Goal: Find specific page/section: Find specific page/section

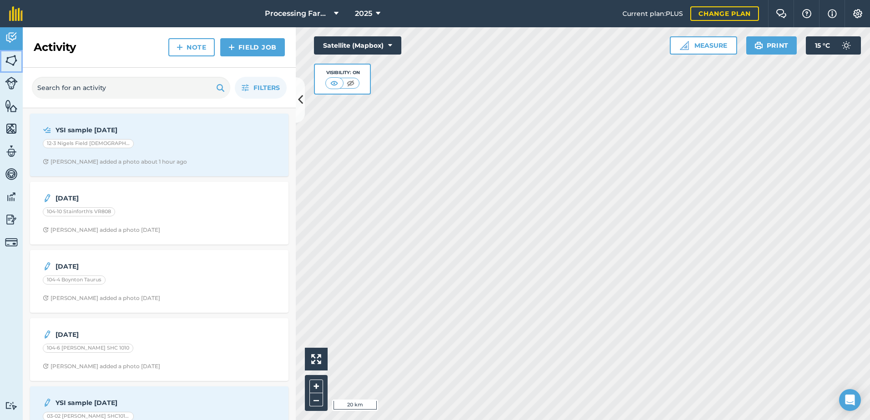
click at [10, 65] on img at bounding box center [11, 61] width 13 height 14
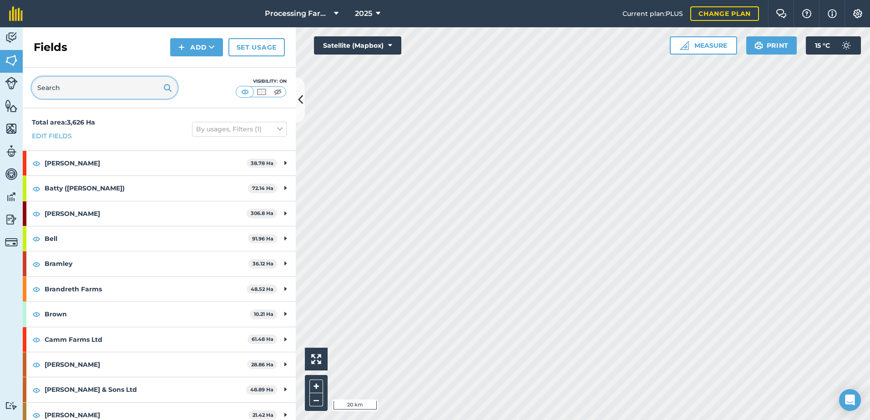
click at [103, 95] on input "text" at bounding box center [105, 88] width 146 height 22
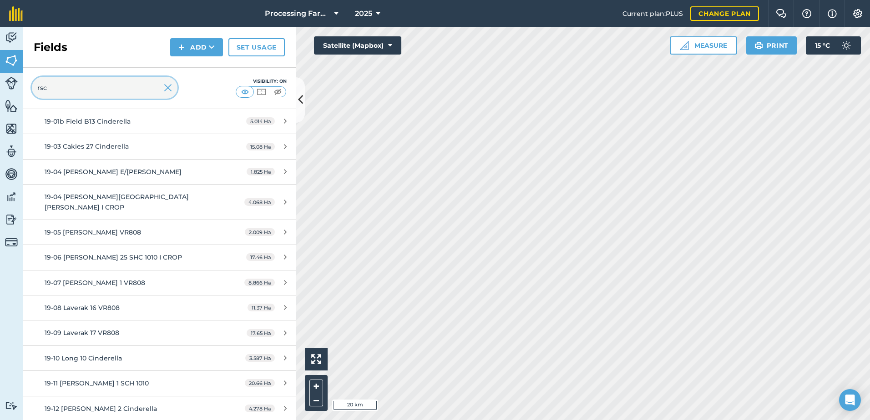
scroll to position [136, 0]
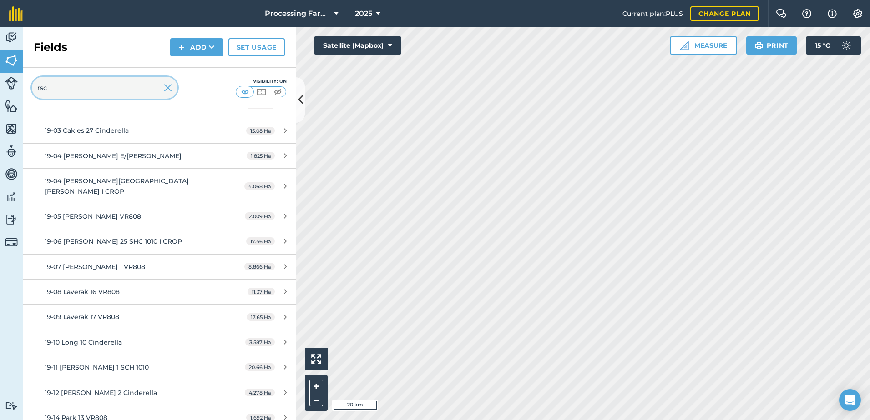
type input "rsc"
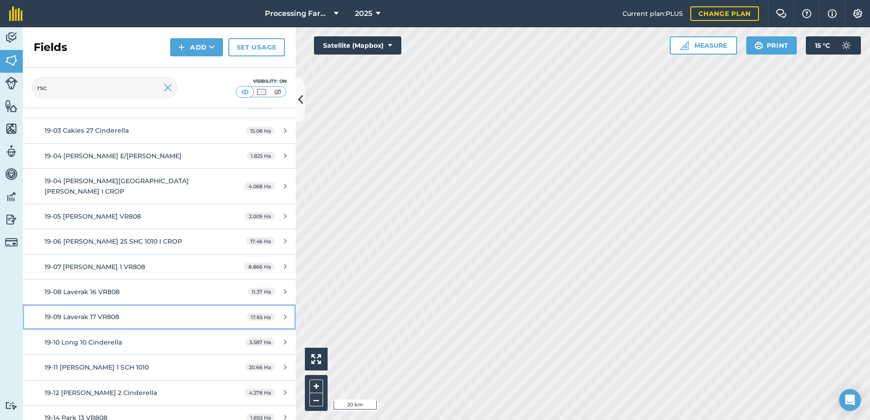
click at [111, 313] on span "19-09 Laverak 17 VR808" at bounding box center [82, 317] width 75 height 8
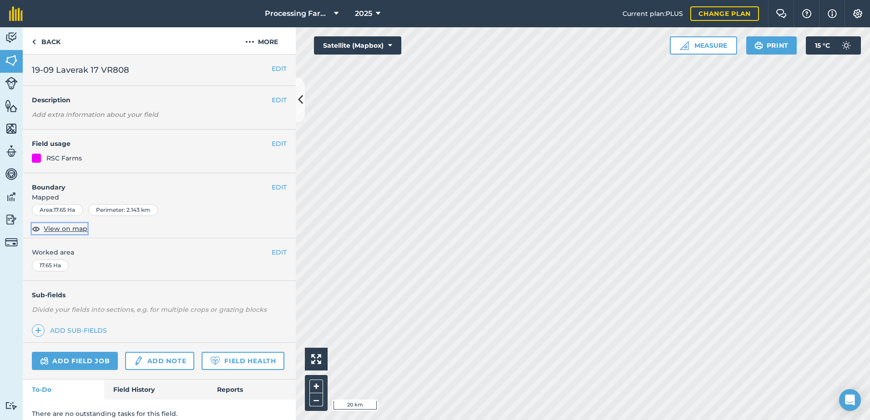
click at [71, 229] on span "View on map" at bounding box center [66, 229] width 44 height 10
